Goal: Information Seeking & Learning: Learn about a topic

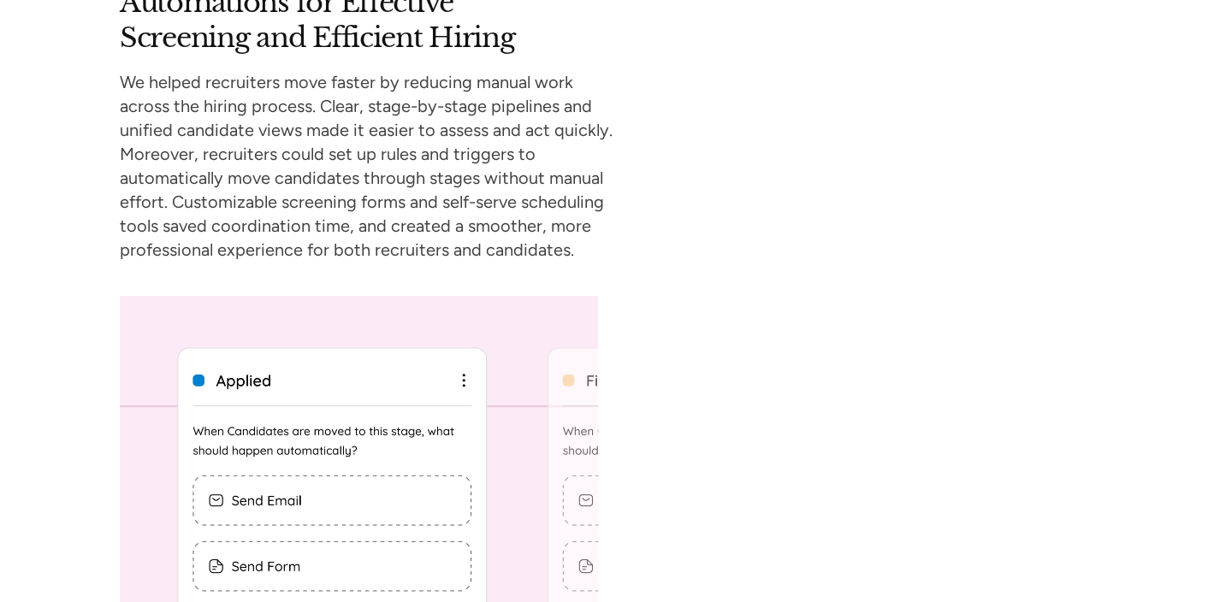
scroll to position [5132, 0]
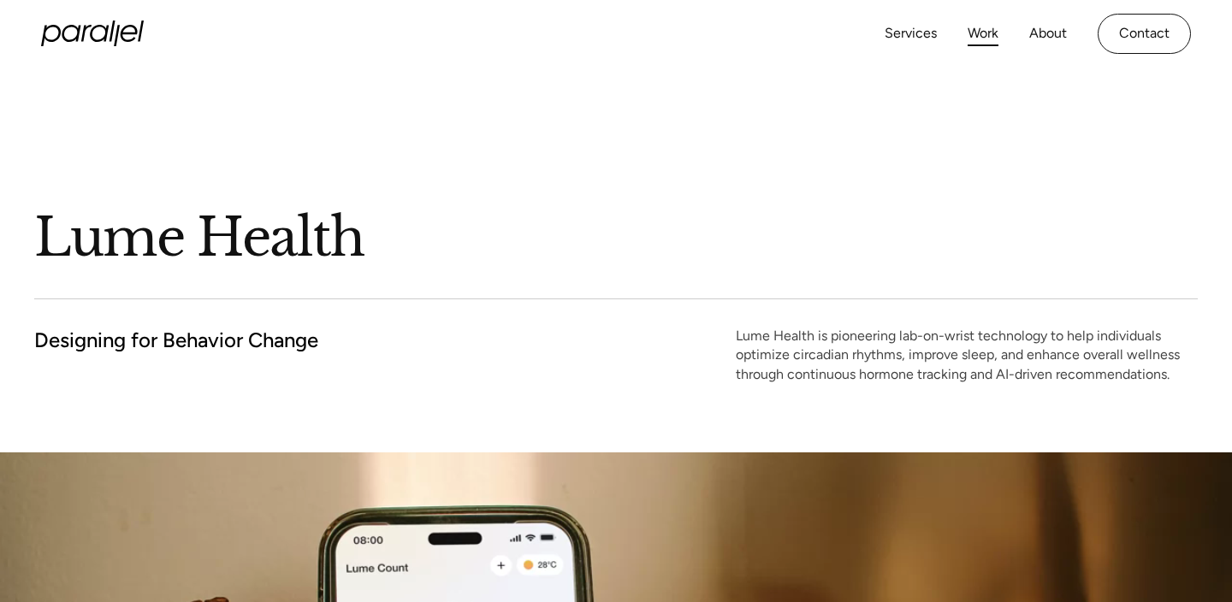
click at [983, 39] on link "Work" at bounding box center [983, 33] width 31 height 25
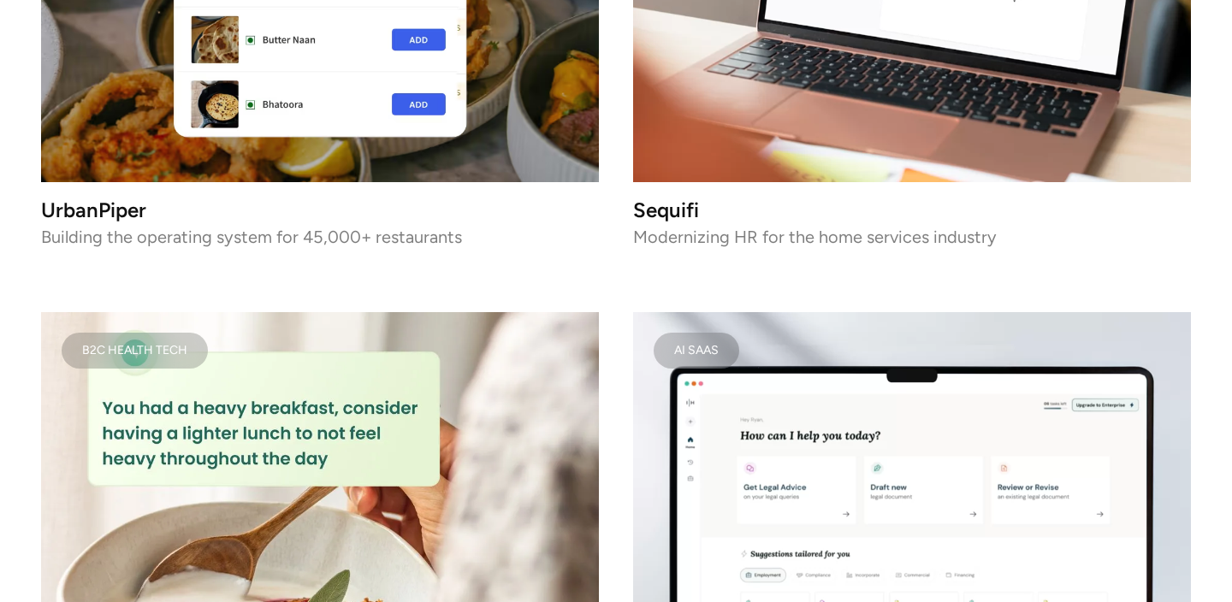
scroll to position [3789, 0]
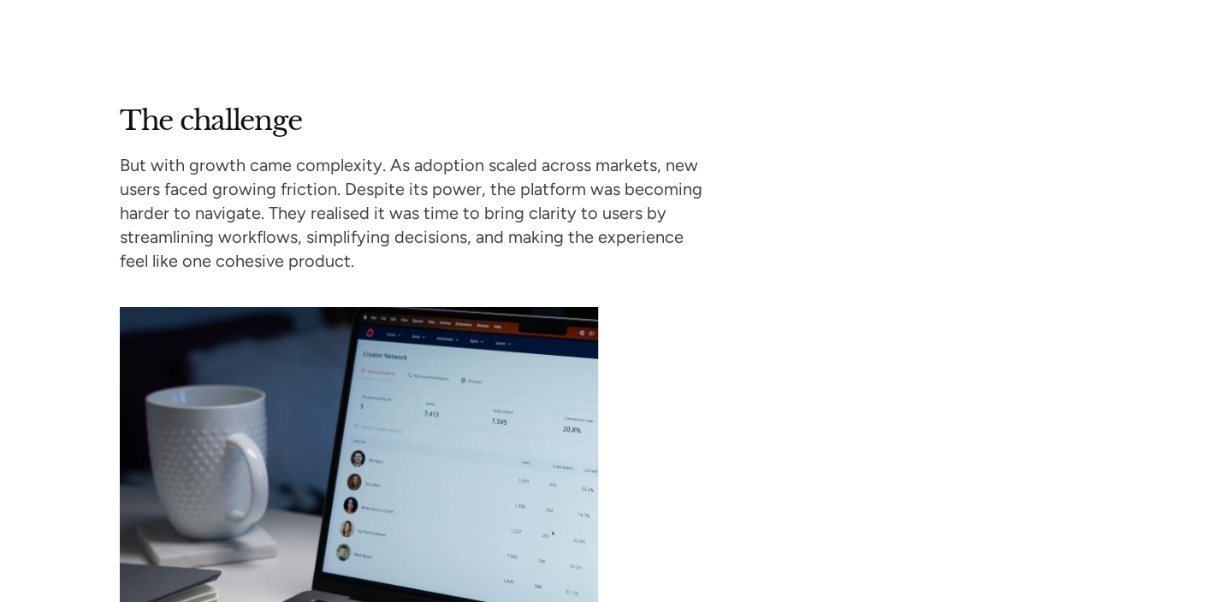
scroll to position [2379, 0]
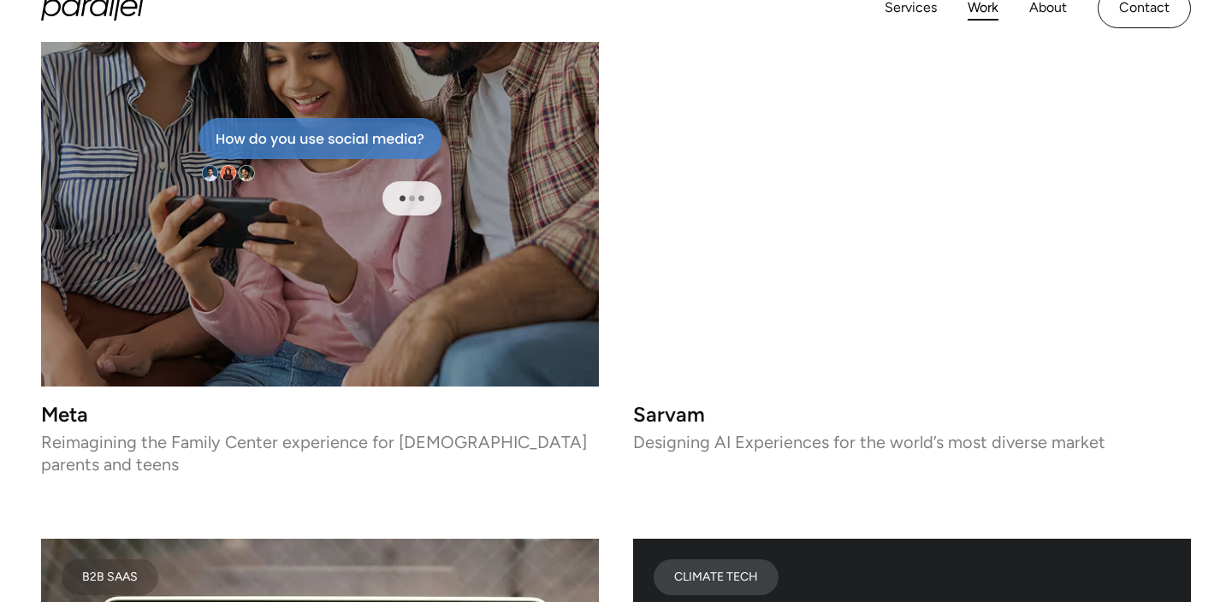
scroll to position [5270, 0]
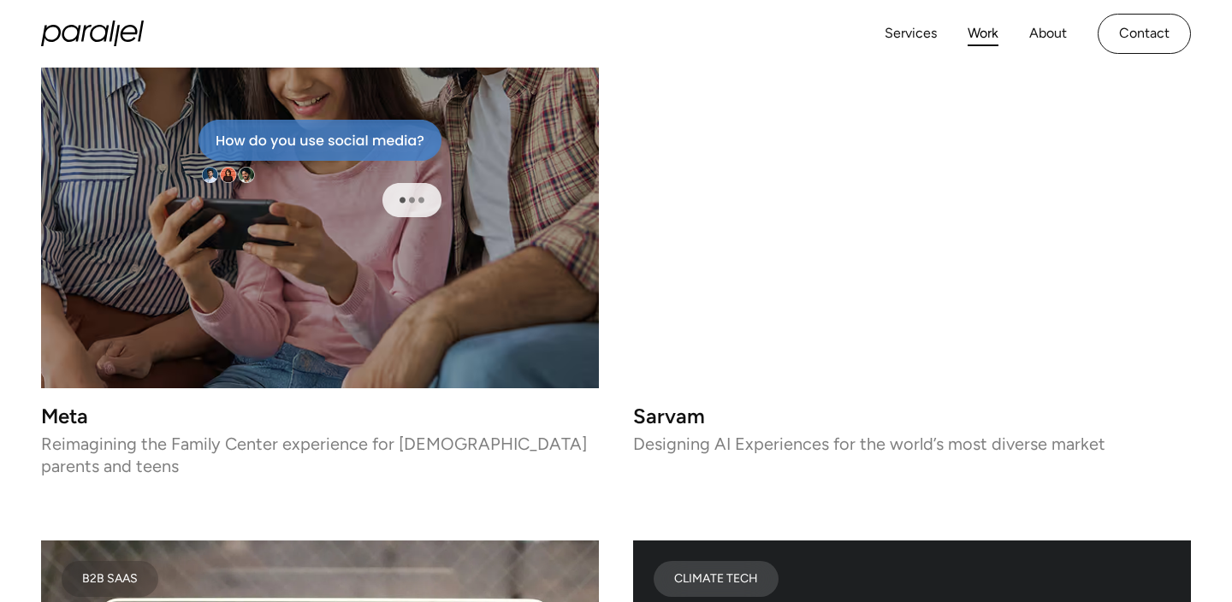
click at [878, 200] on video at bounding box center [912, 169] width 558 height 440
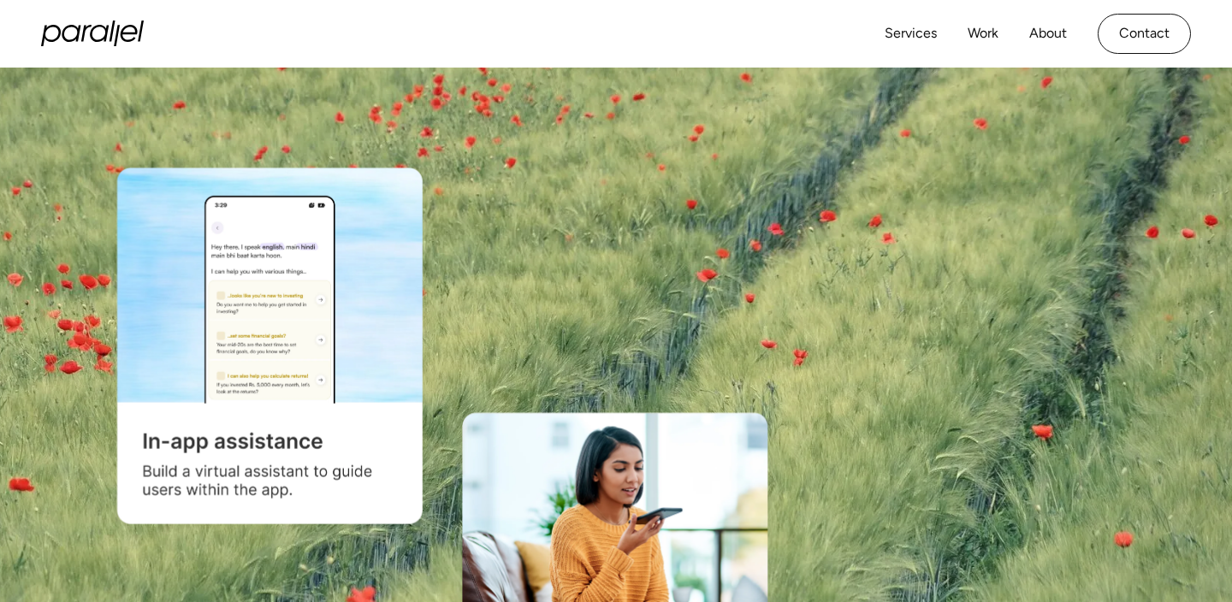
scroll to position [507, 0]
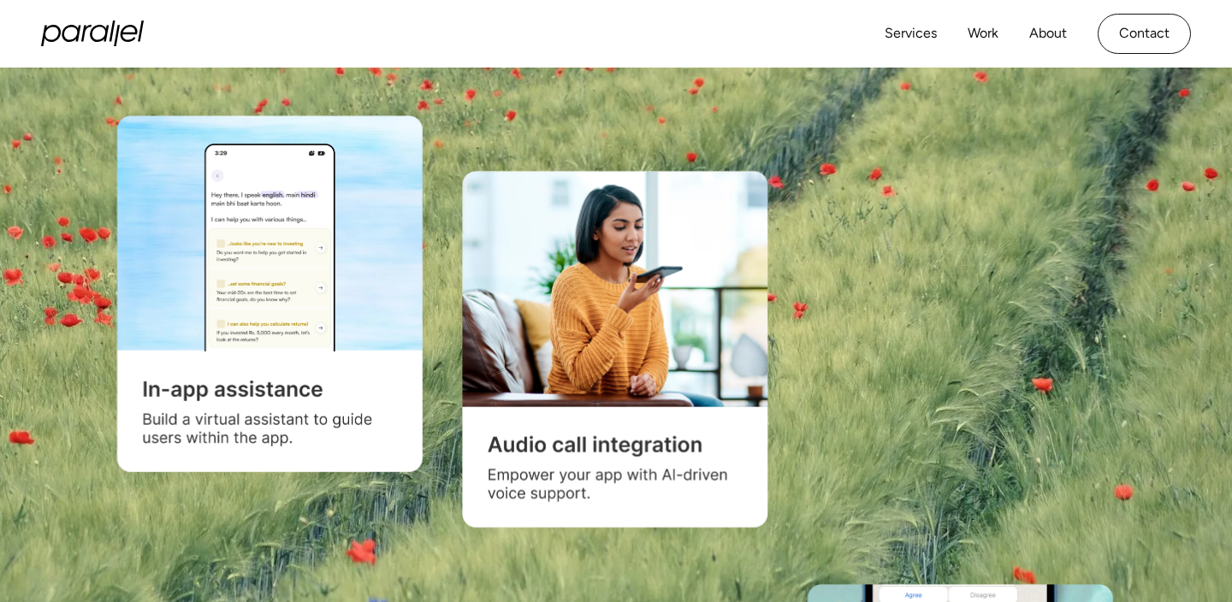
scroll to position [552, 0]
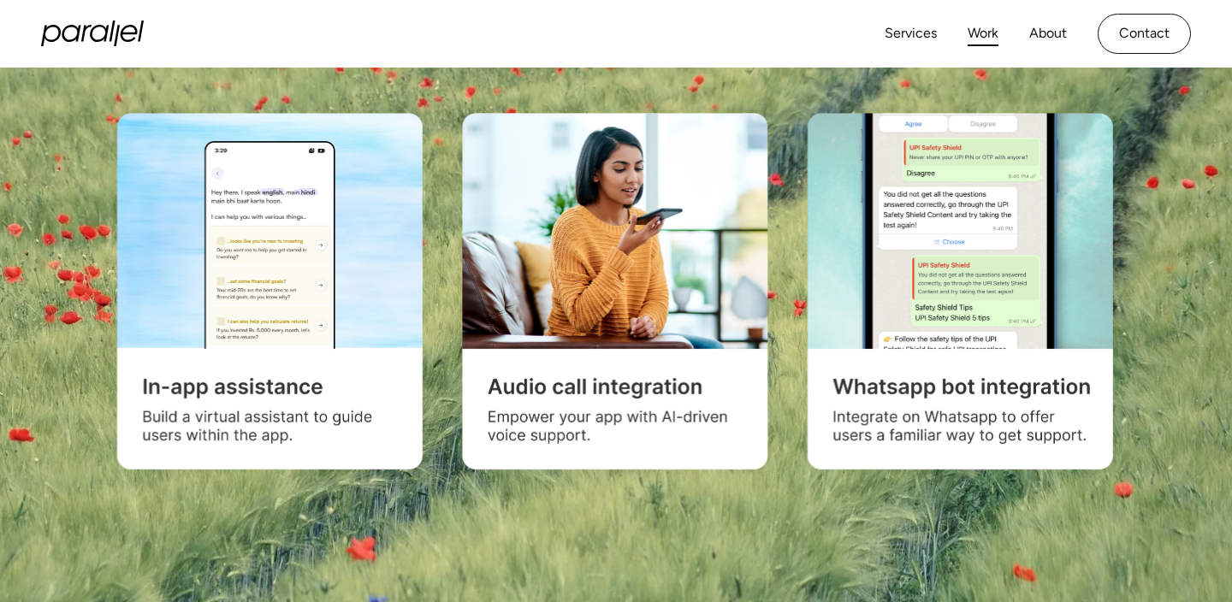
click at [978, 43] on link "Work" at bounding box center [983, 33] width 31 height 25
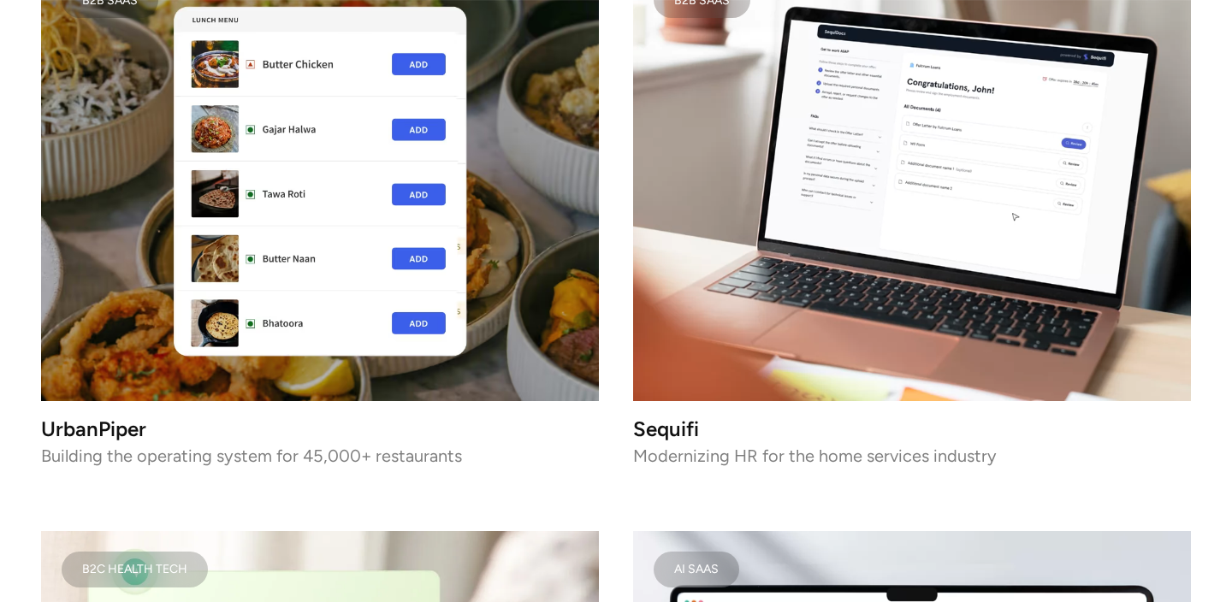
scroll to position [3554, 0]
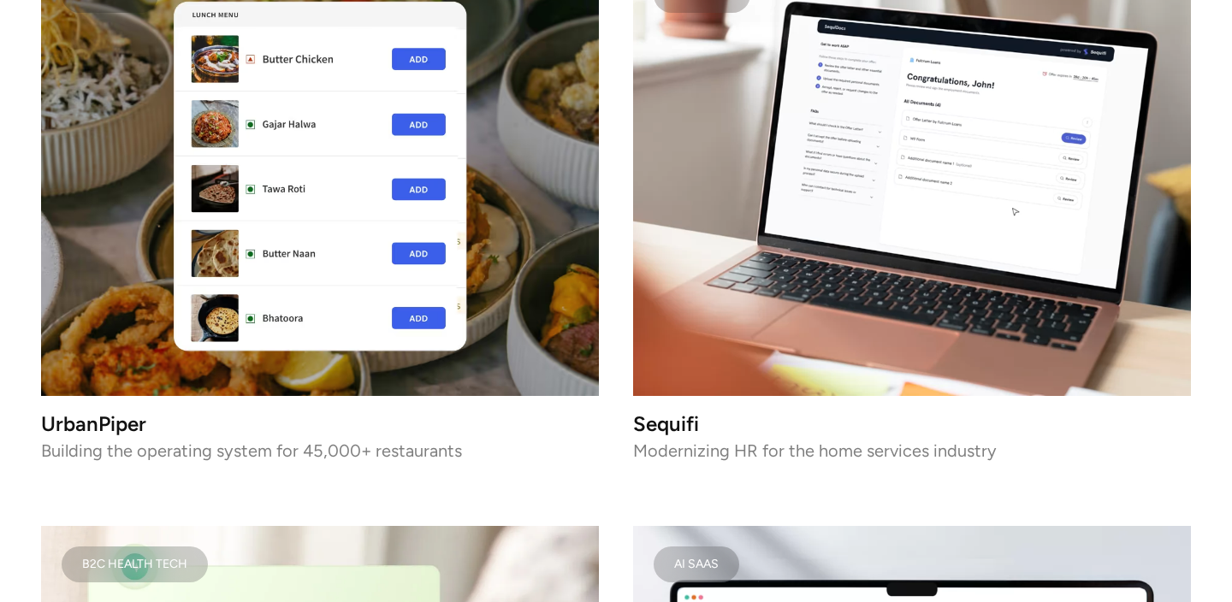
click at [496, 302] on img at bounding box center [320, 176] width 558 height 440
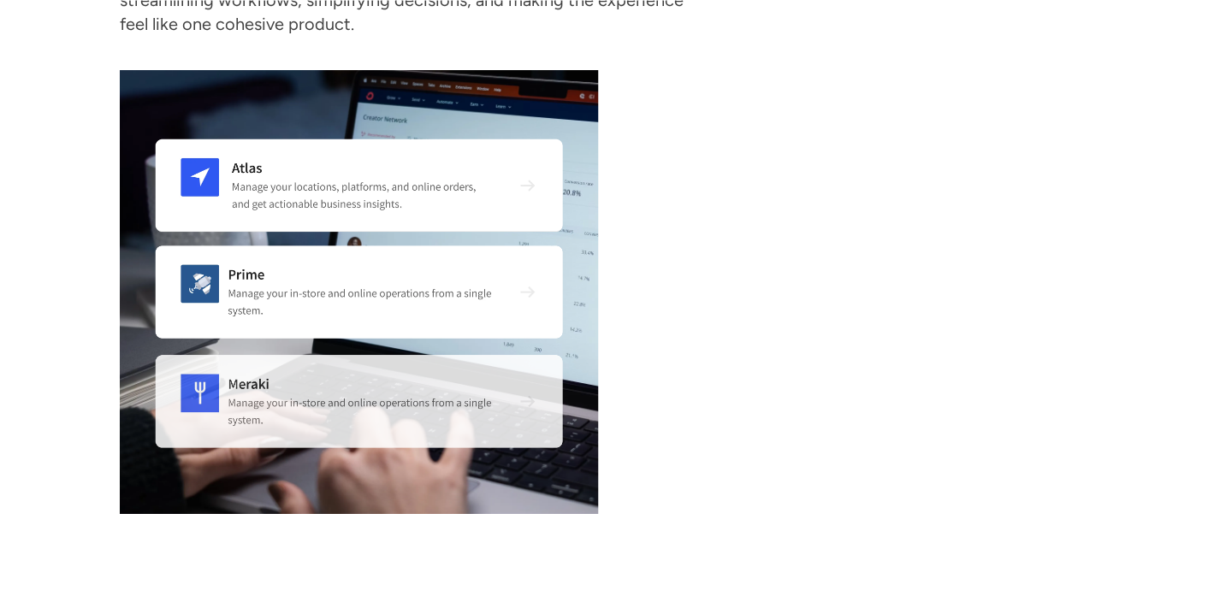
scroll to position [2664, 0]
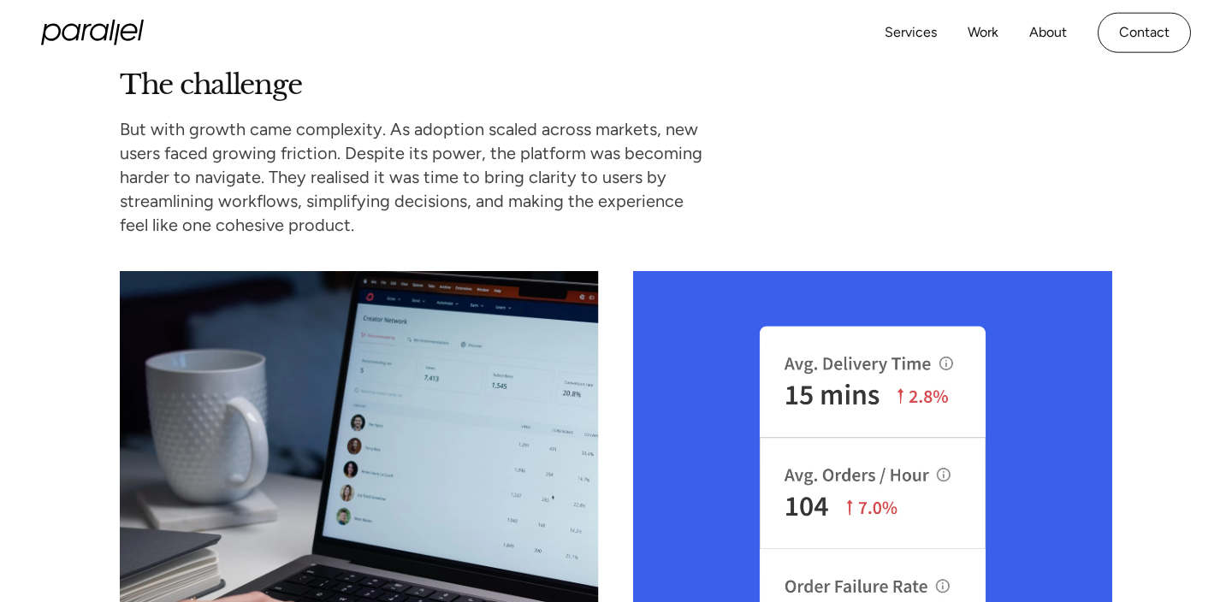
scroll to position [2327, 0]
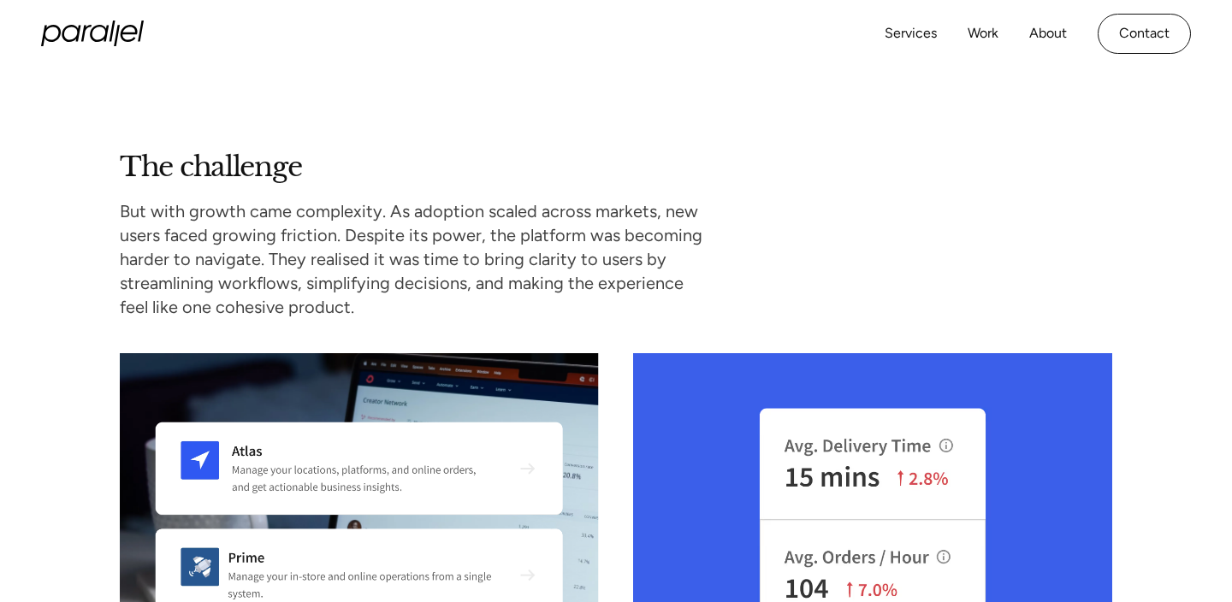
click at [987, 20] on div "Services Work About Careers Contact" at bounding box center [1038, 34] width 306 height 40
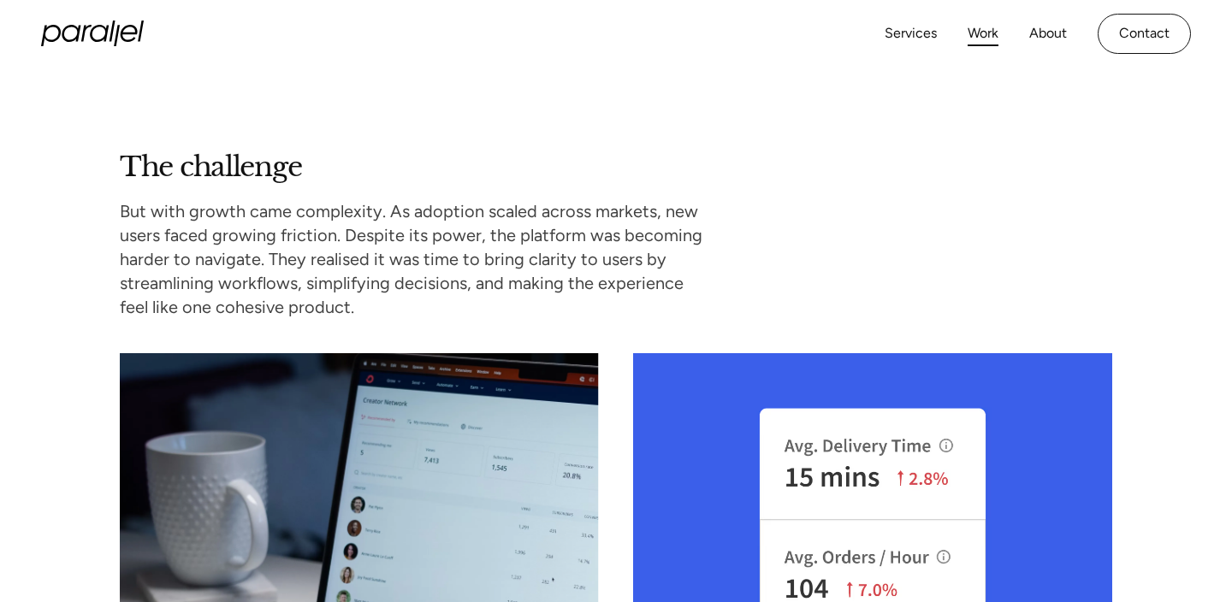
click at [987, 39] on link "Work" at bounding box center [983, 33] width 31 height 25
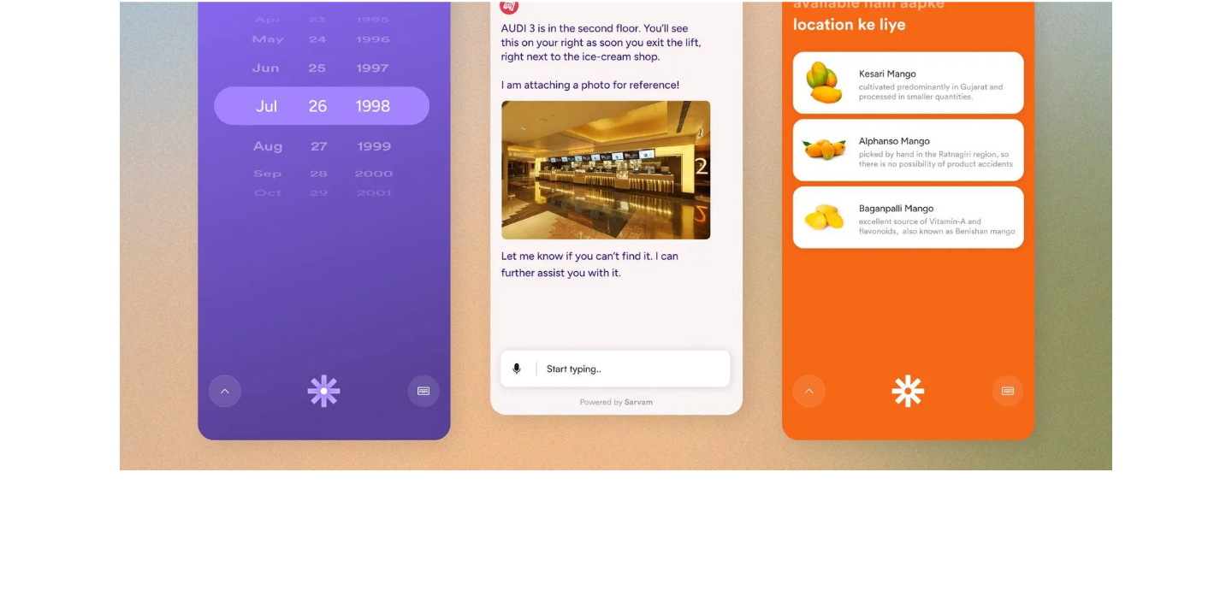
scroll to position [12125, 0]
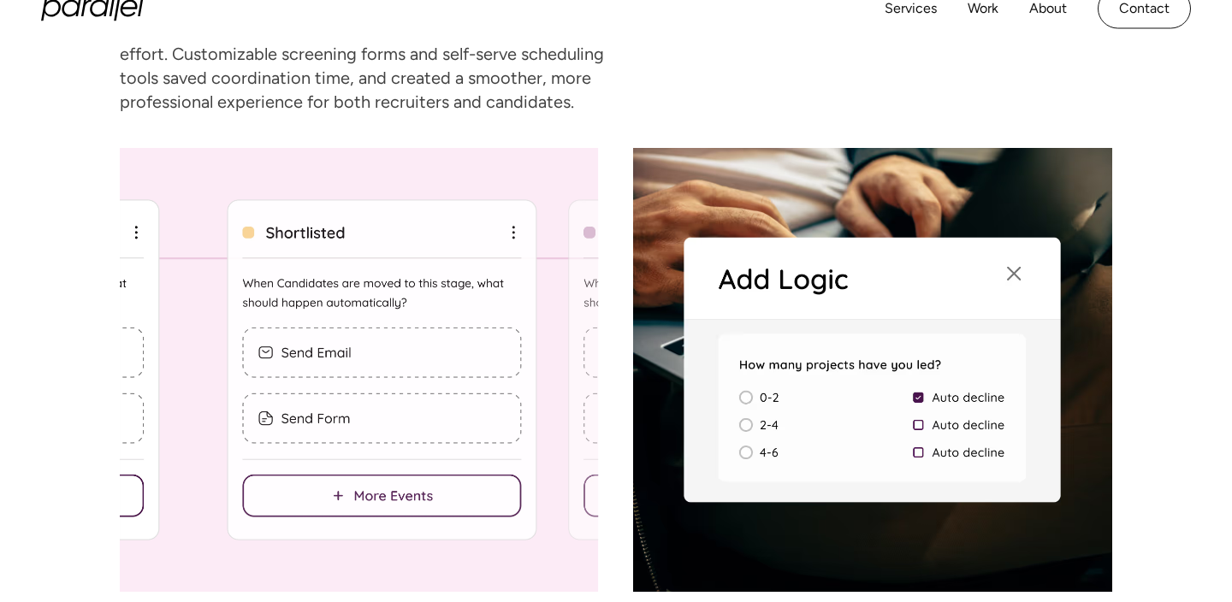
scroll to position [5266, 0]
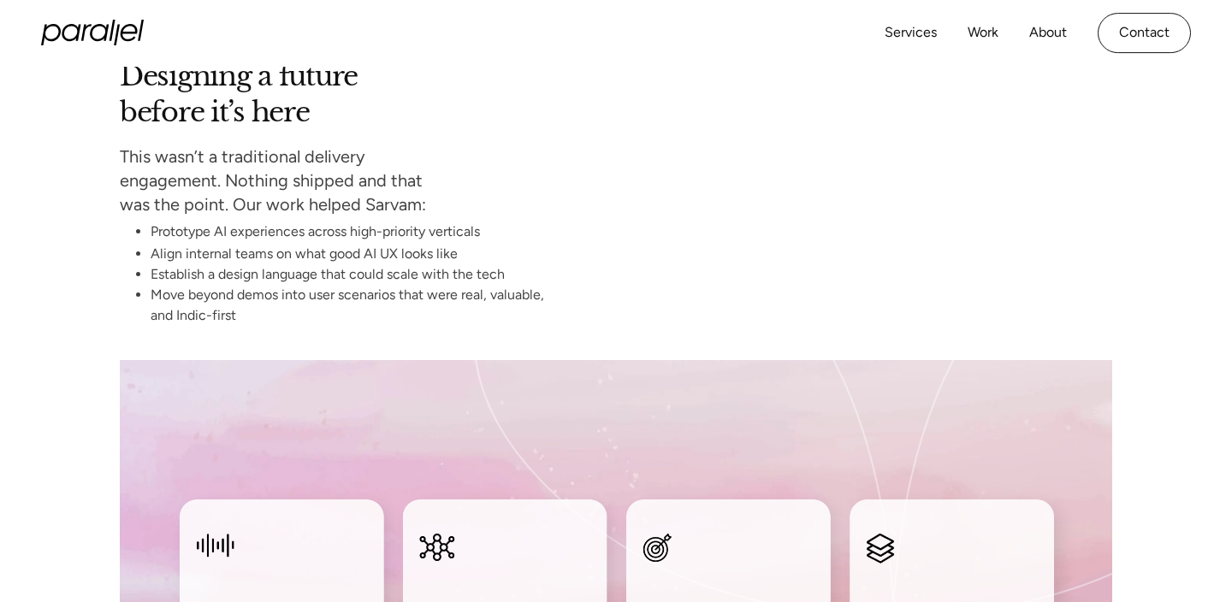
scroll to position [10110, 0]
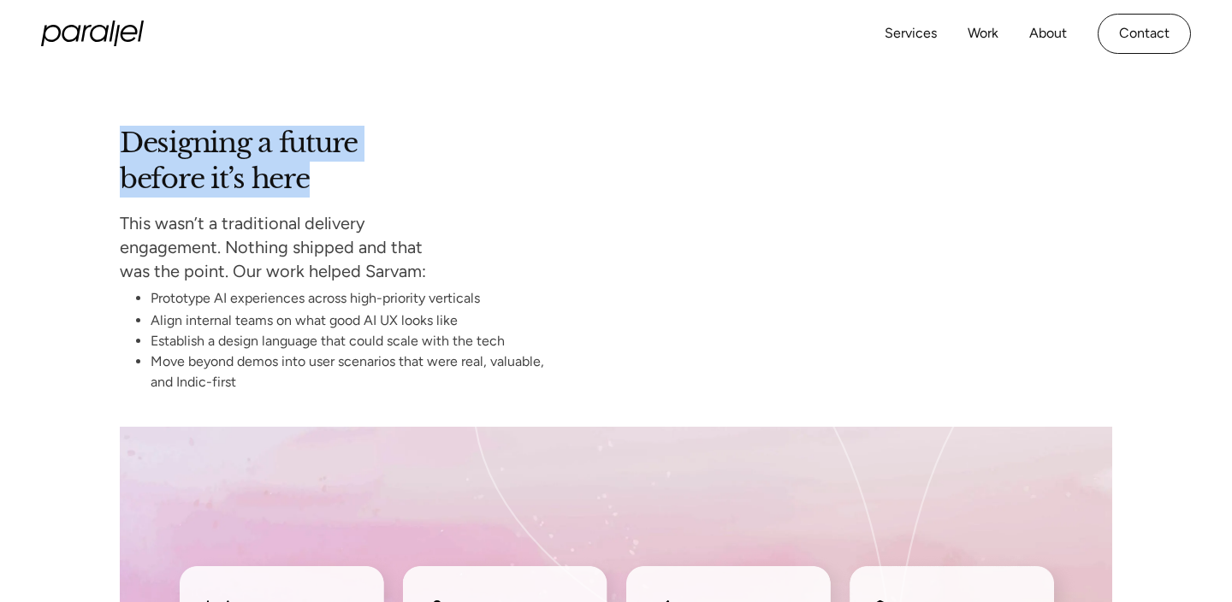
drag, startPoint x: 127, startPoint y: 107, endPoint x: 325, endPoint y: 151, distance: 203.2
click at [325, 151] on h2 "Designing a future before it’s here" at bounding box center [239, 161] width 238 height 71
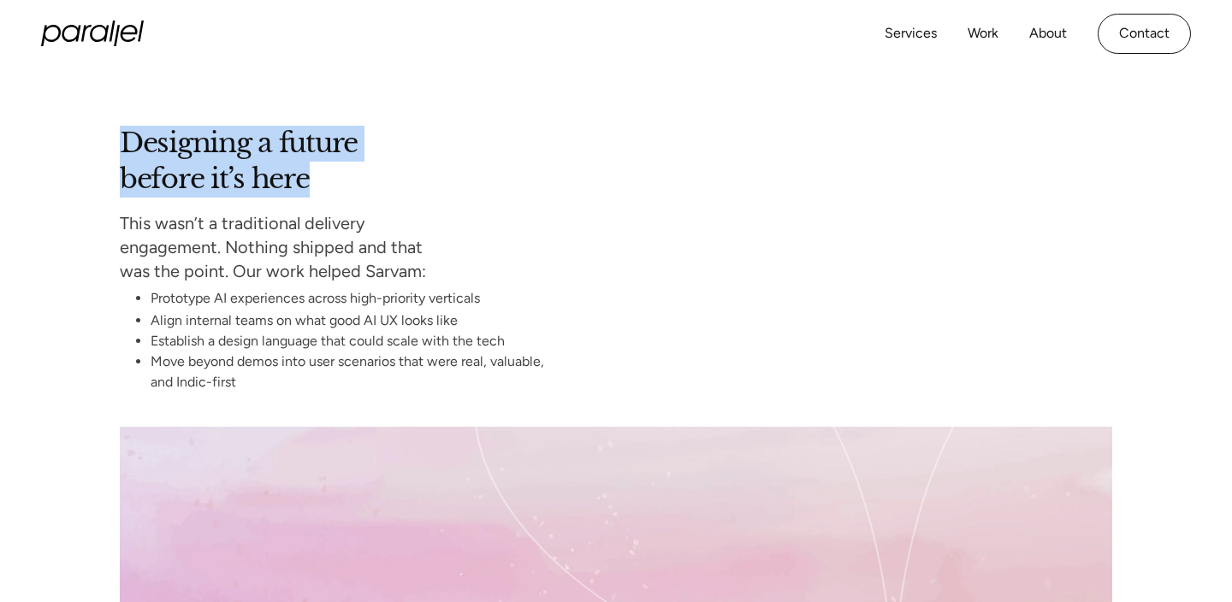
copy h2 "Designing a future before it’s here"
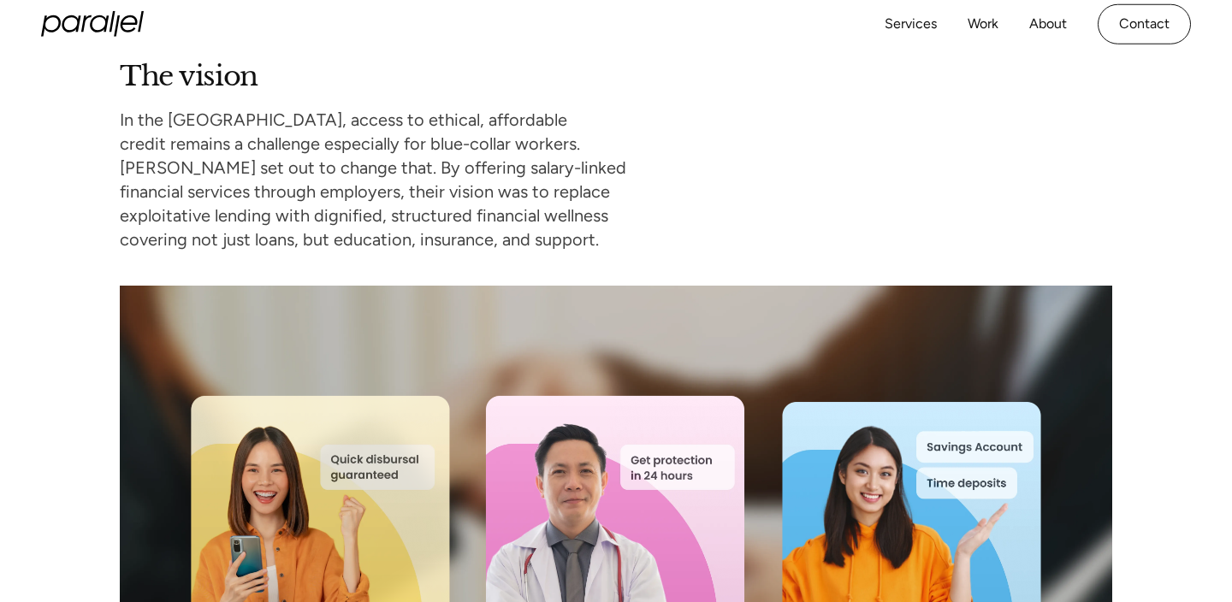
scroll to position [1448, 0]
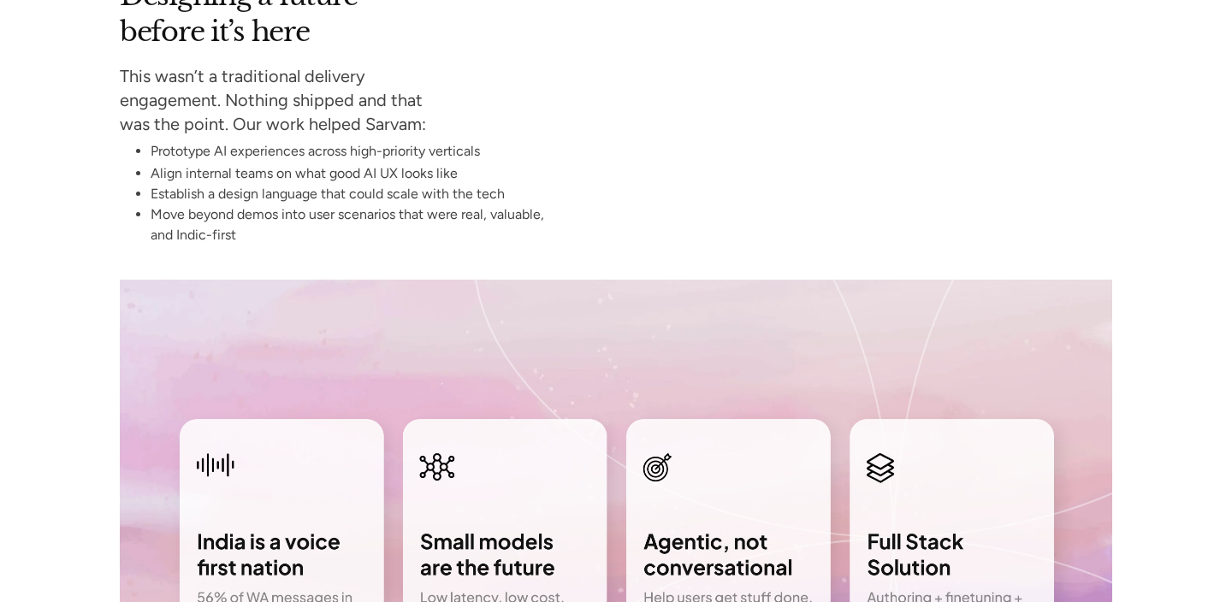
scroll to position [10265, 0]
